Goal: Complete application form

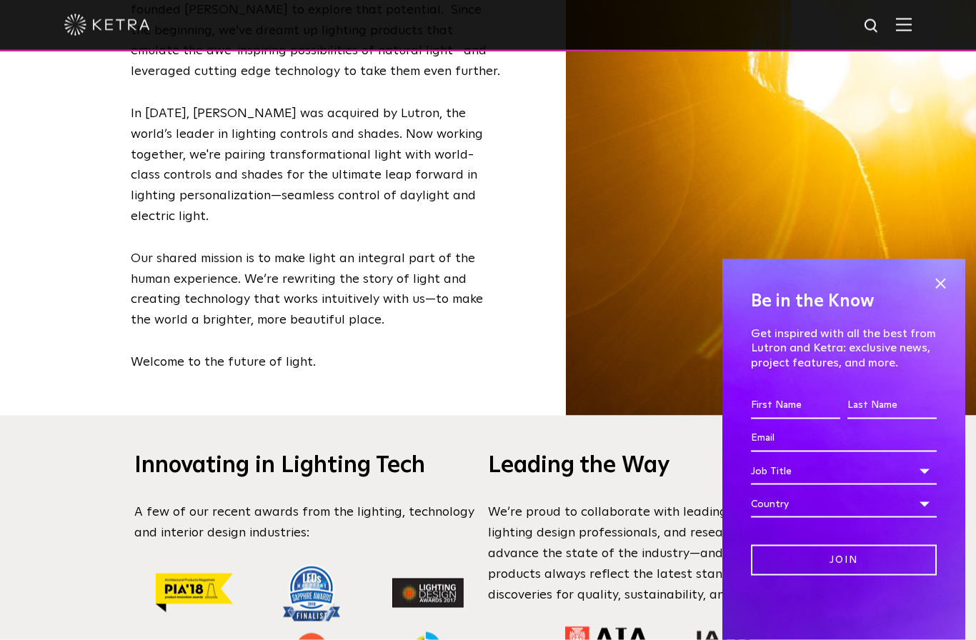
scroll to position [909, 0]
click at [779, 420] on input "First name *" at bounding box center [795, 405] width 89 height 27
type input "[PERSON_NAME]"
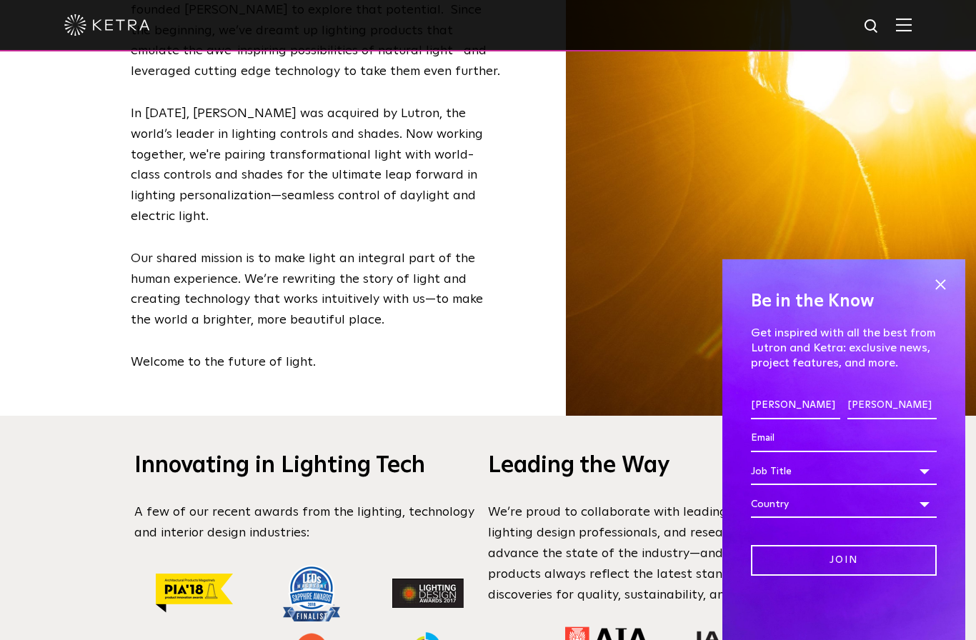
type input "[EMAIL_ADDRESS][DOMAIN_NAME]"
select select "[GEOGRAPHIC_DATA]"
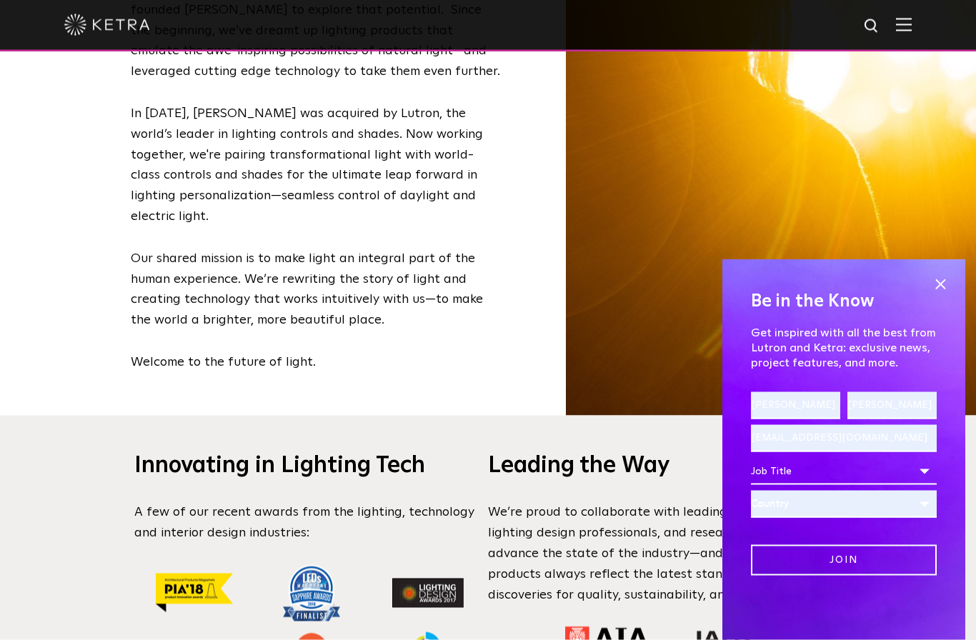
scroll to position [909, 0]
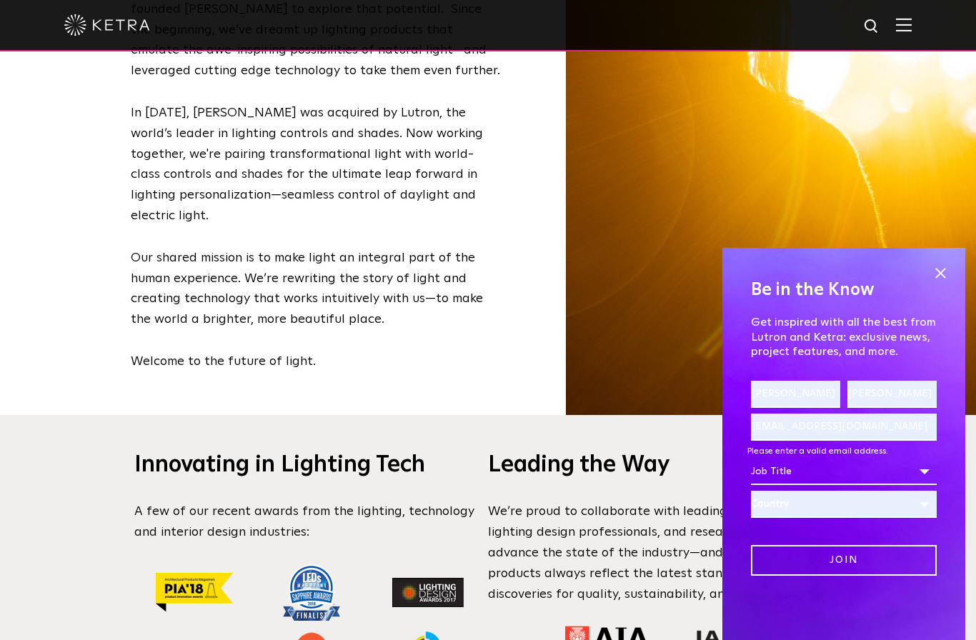
click at [830, 518] on div "Country" at bounding box center [844, 504] width 186 height 27
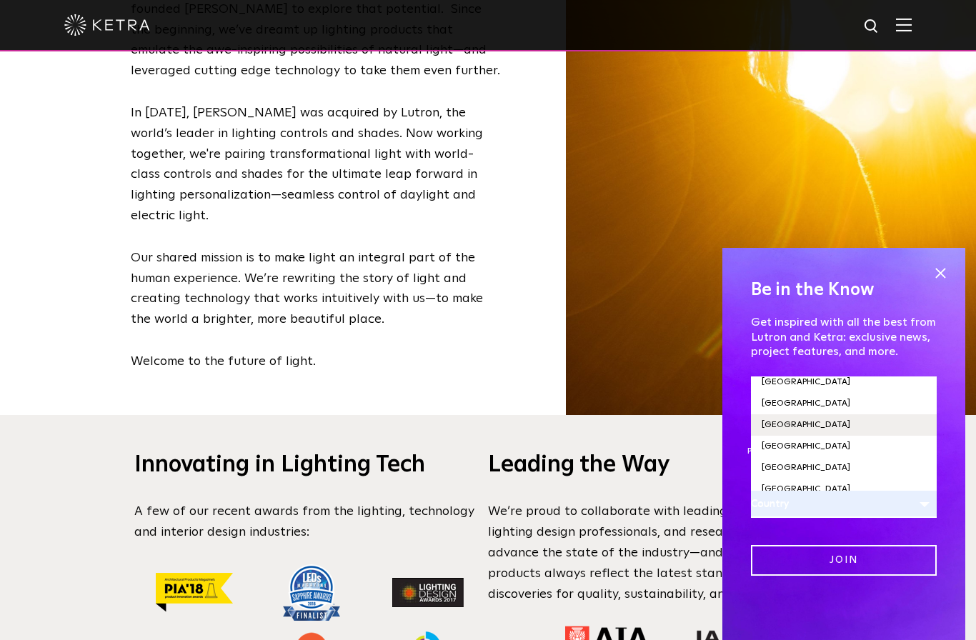
scroll to position [4863, 0]
click at [776, 501] on li "[GEOGRAPHIC_DATA]" at bounding box center [844, 490] width 186 height 21
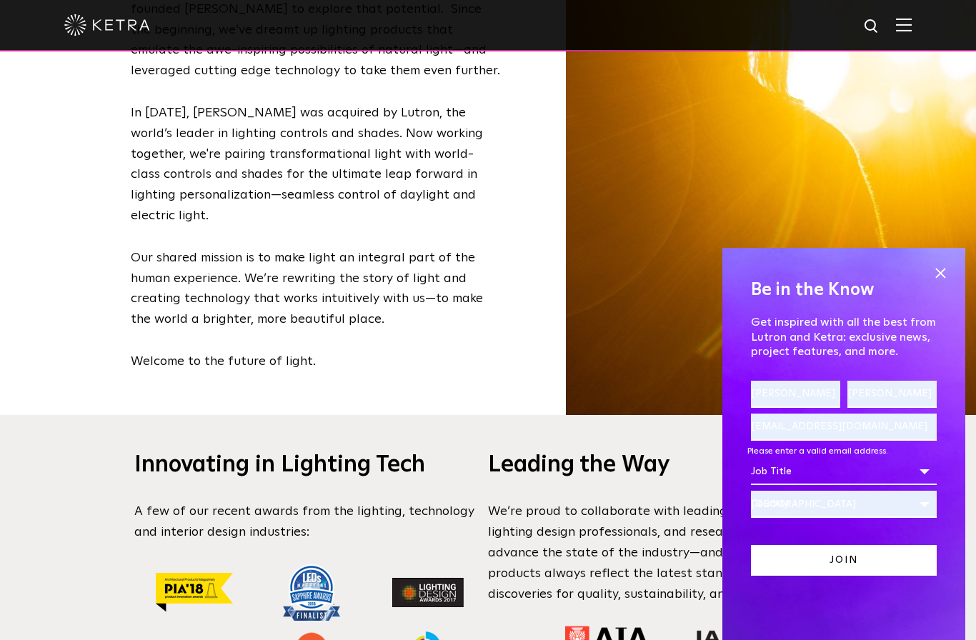
click at [851, 576] on input "Join" at bounding box center [844, 560] width 186 height 31
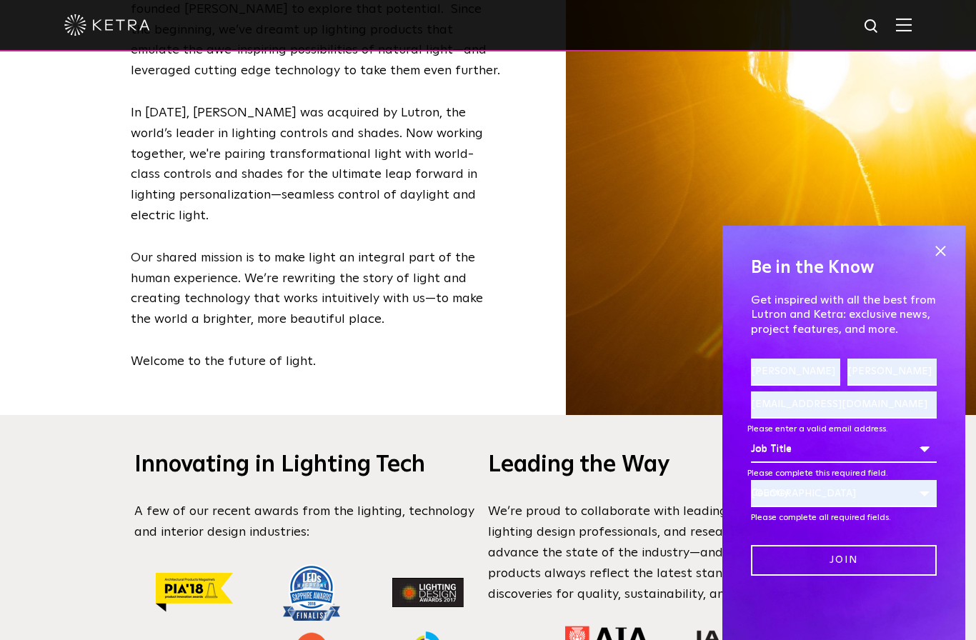
click at [786, 463] on div "Job Title" at bounding box center [844, 449] width 186 height 27
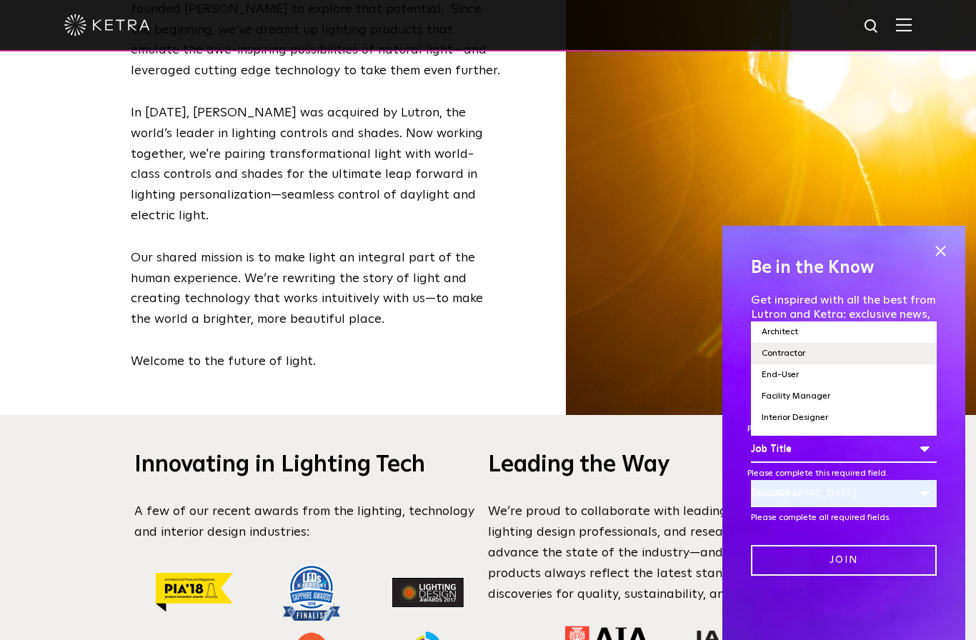
click at [793, 365] on li "Contractor" at bounding box center [844, 353] width 186 height 21
select select "Contractor"
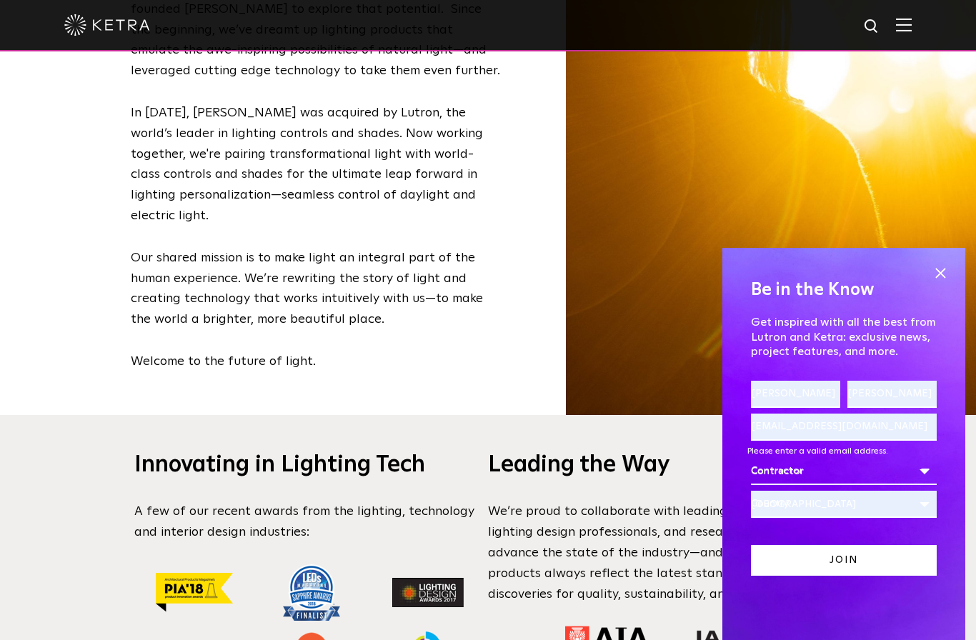
click at [883, 576] on input "Join" at bounding box center [844, 560] width 186 height 31
click at [802, 408] on input "[PERSON_NAME]" at bounding box center [795, 394] width 89 height 27
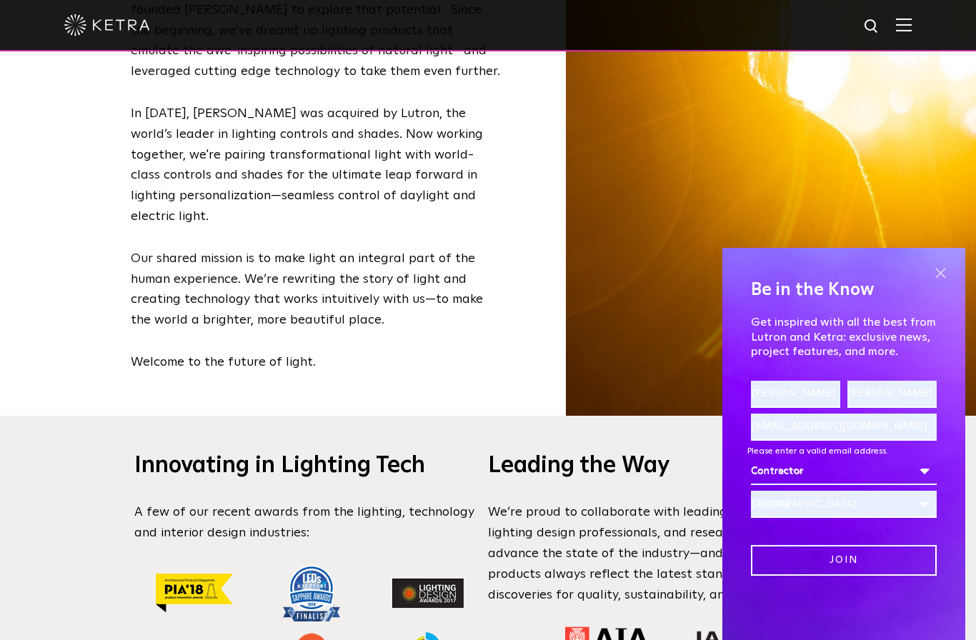
click at [941, 284] on span at bounding box center [940, 272] width 21 height 21
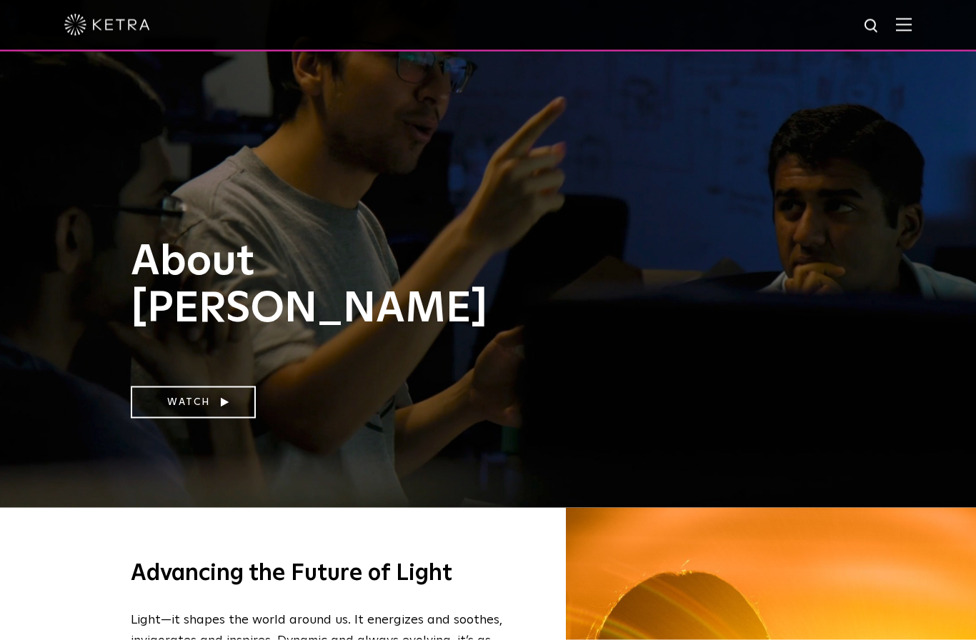
scroll to position [0, 0]
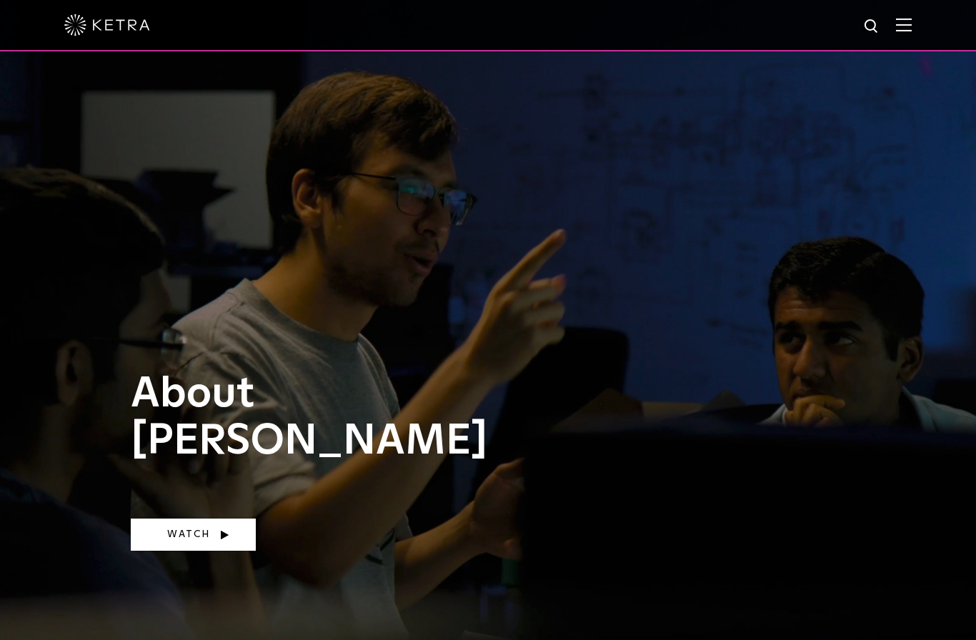
click at [207, 551] on link "Watch" at bounding box center [193, 535] width 125 height 32
